Goal: Check status: Check status

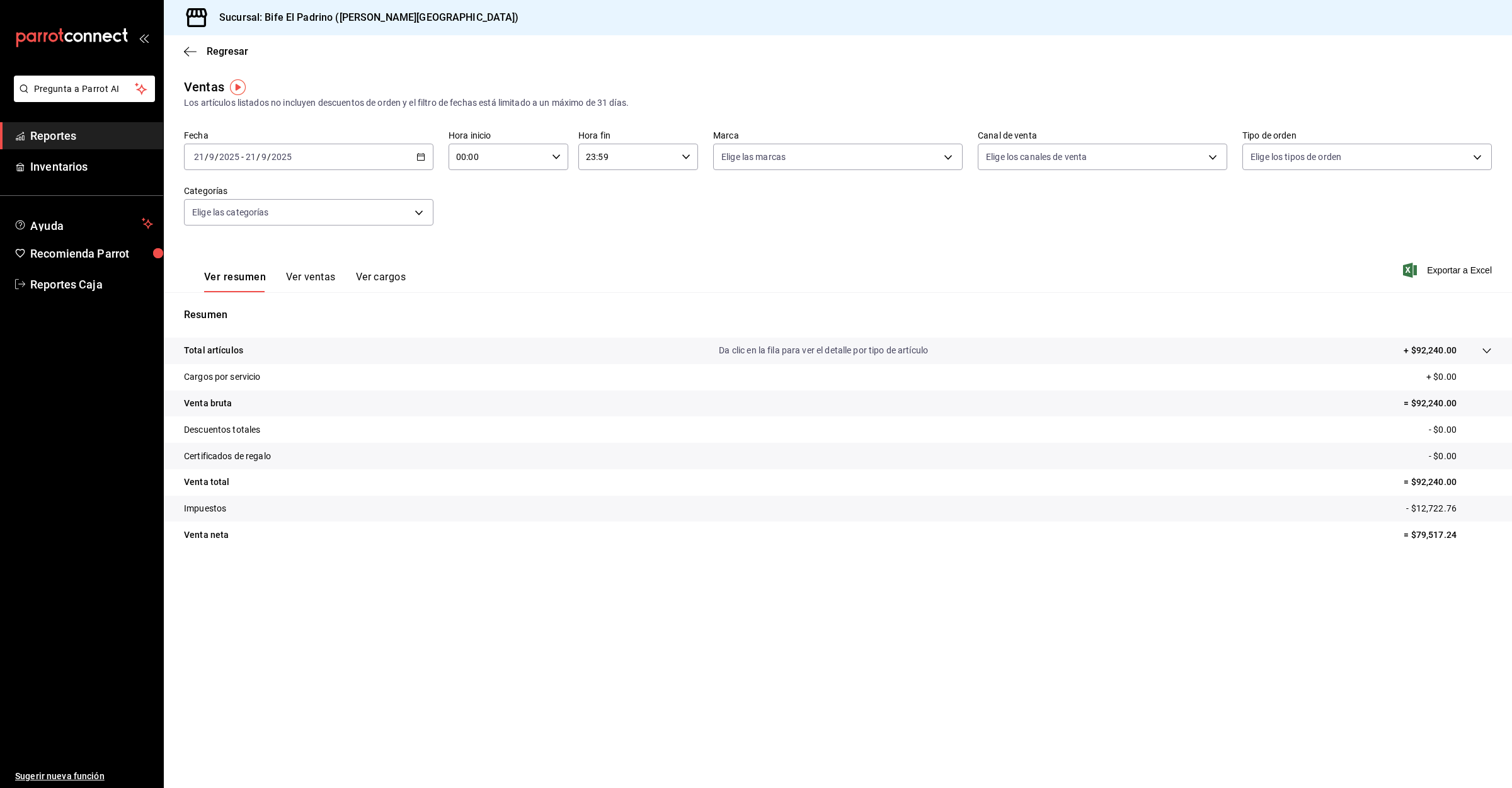
click at [384, 124] on div "Ventas Los artículos listados no incluyen descuentos de orden y el filtro de fe…" at bounding box center [838, 331] width 1348 height 506
click at [381, 150] on div "[DATE] [DATE] - [DATE] [DATE]" at bounding box center [309, 157] width 250 height 27
click at [215, 218] on span "Ayer" at bounding box center [244, 223] width 98 height 13
click at [532, 156] on input "00:00" at bounding box center [498, 157] width 99 height 25
click at [482, 267] on button "03" at bounding box center [478, 280] width 55 height 25
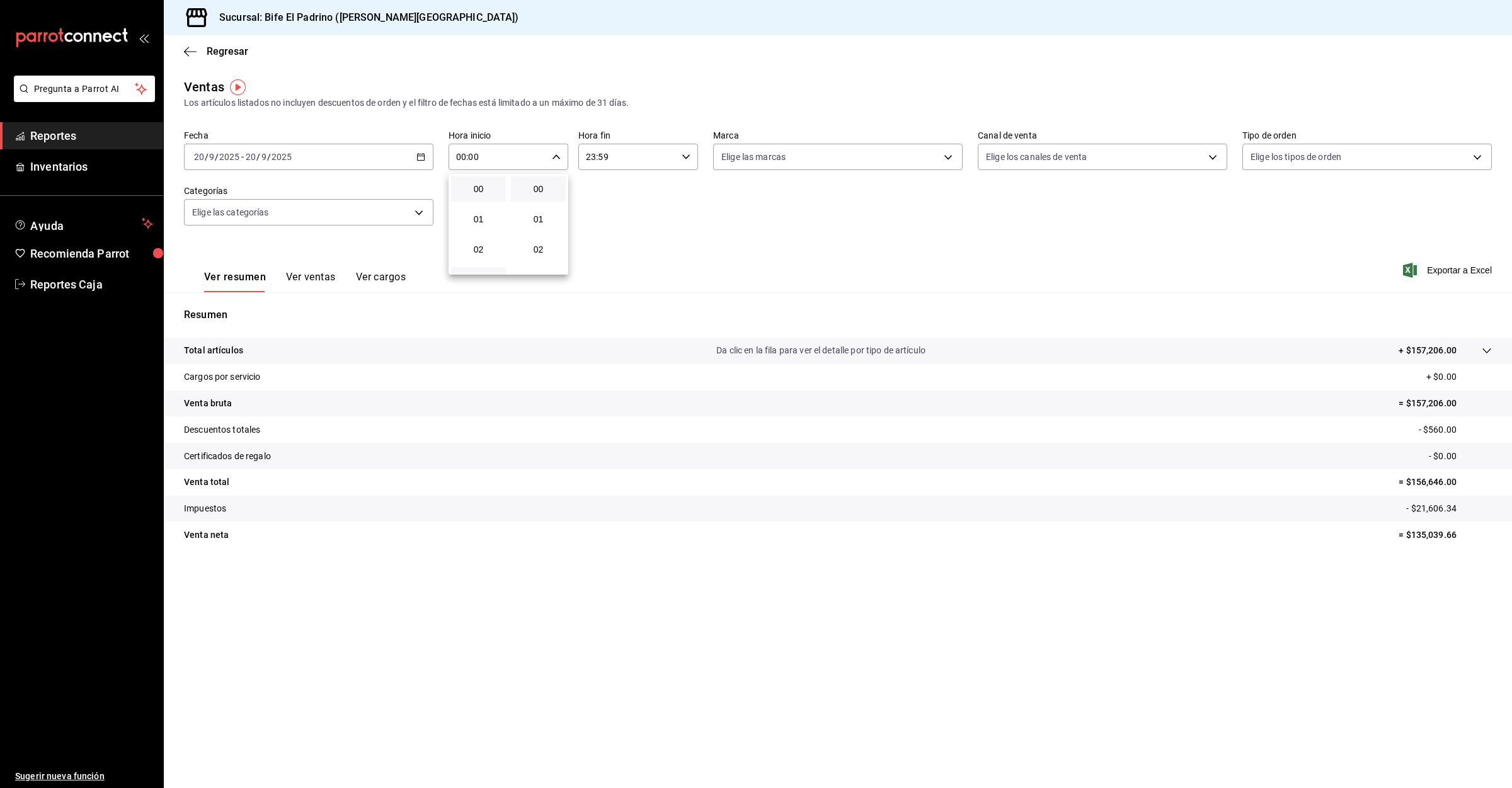
type input "03:00"
click at [52, 135] on div at bounding box center [756, 394] width 1512 height 788
click at [56, 138] on span "Reportes" at bounding box center [92, 136] width 123 height 17
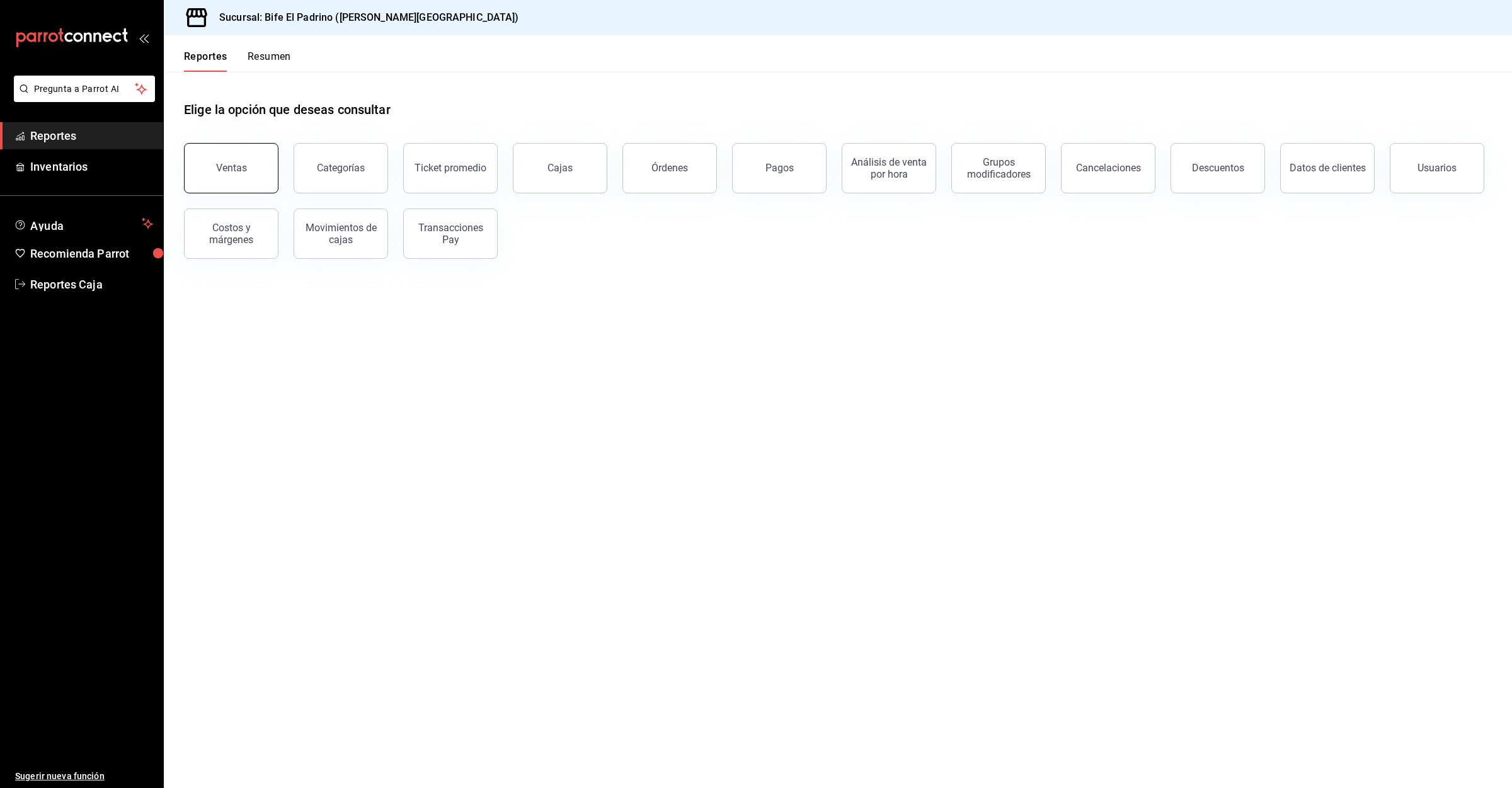
click at [200, 155] on button "Ventas" at bounding box center [231, 168] width 95 height 50
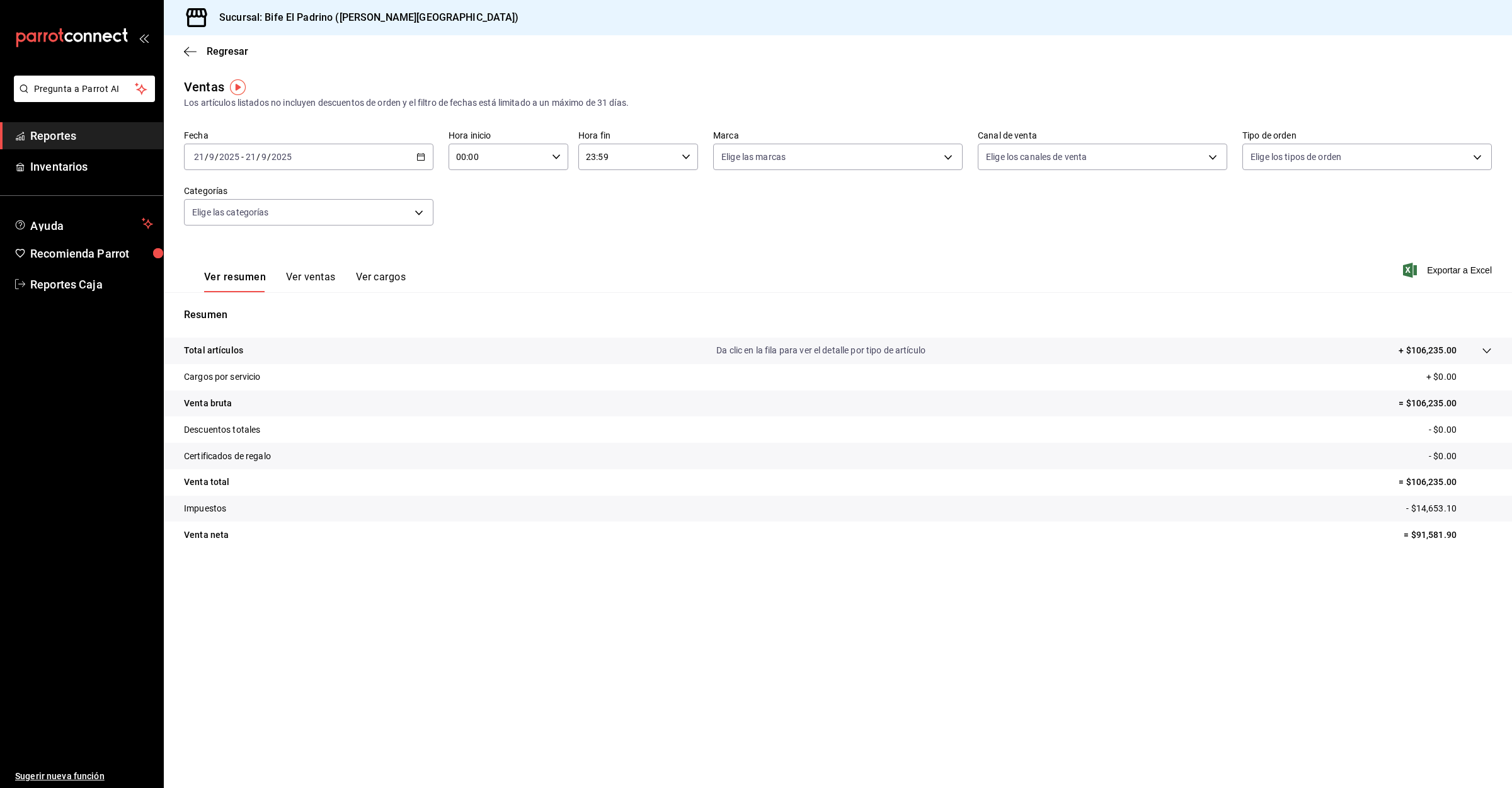
click at [48, 134] on span "Reportes" at bounding box center [92, 136] width 123 height 17
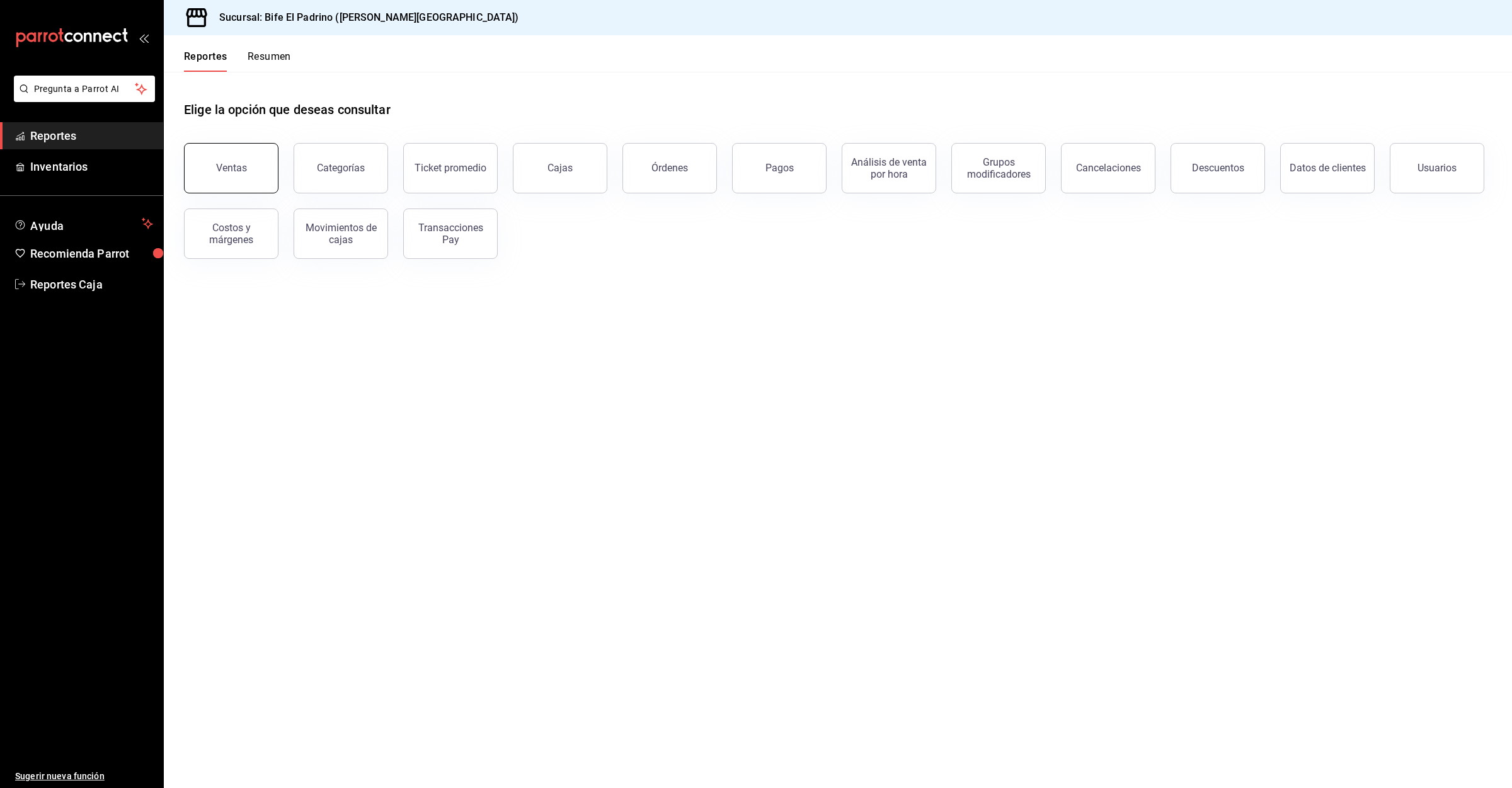
click at [234, 155] on button "Ventas" at bounding box center [231, 168] width 95 height 50
